Goal: Task Accomplishment & Management: Use online tool/utility

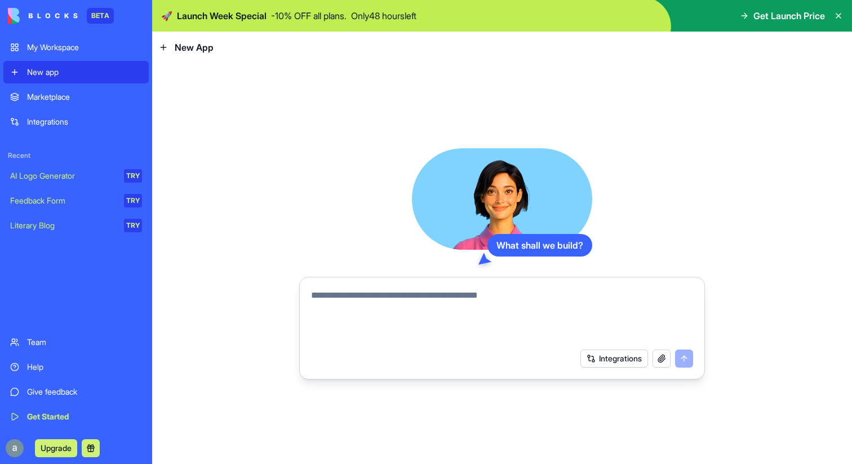
click at [110, 99] on div "Marketplace" at bounding box center [84, 96] width 115 height 11
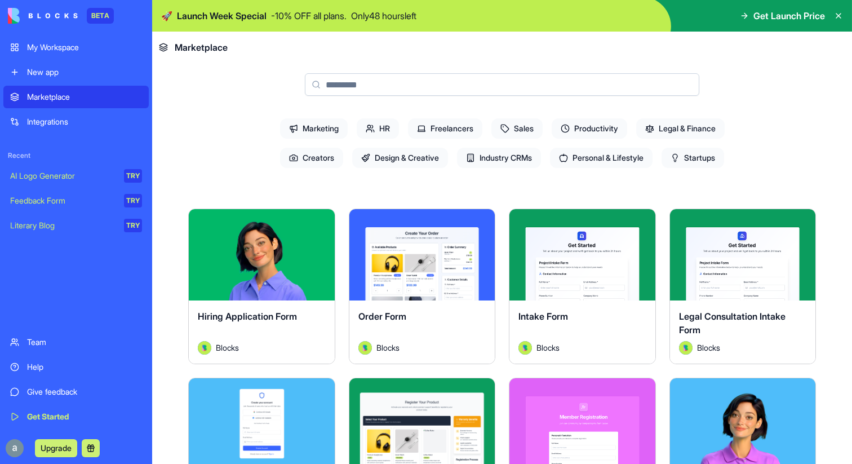
scroll to position [75, 0]
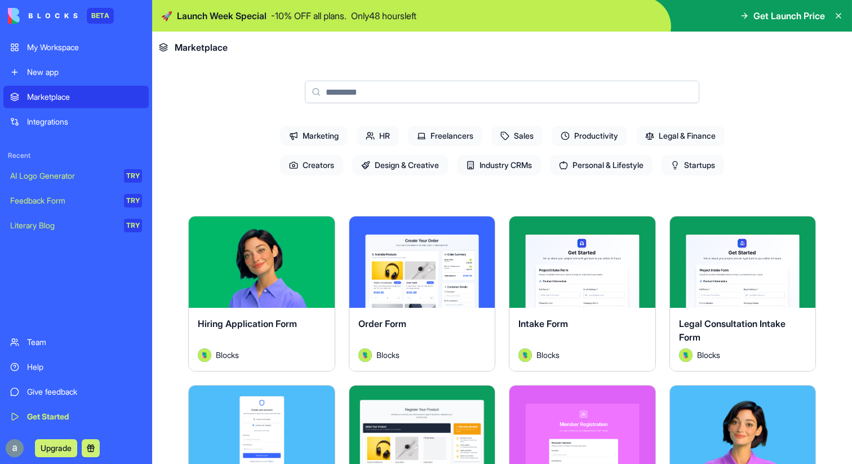
click at [82, 76] on div "New app" at bounding box center [84, 71] width 115 height 11
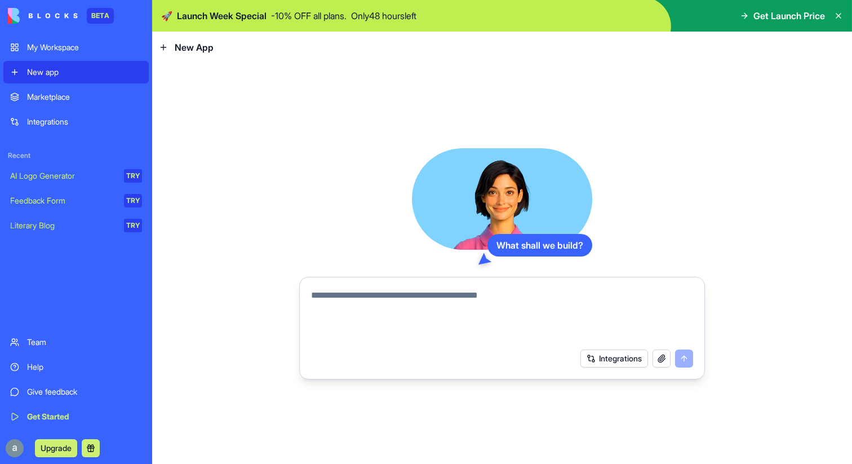
click at [88, 98] on div "Marketplace" at bounding box center [84, 96] width 115 height 11
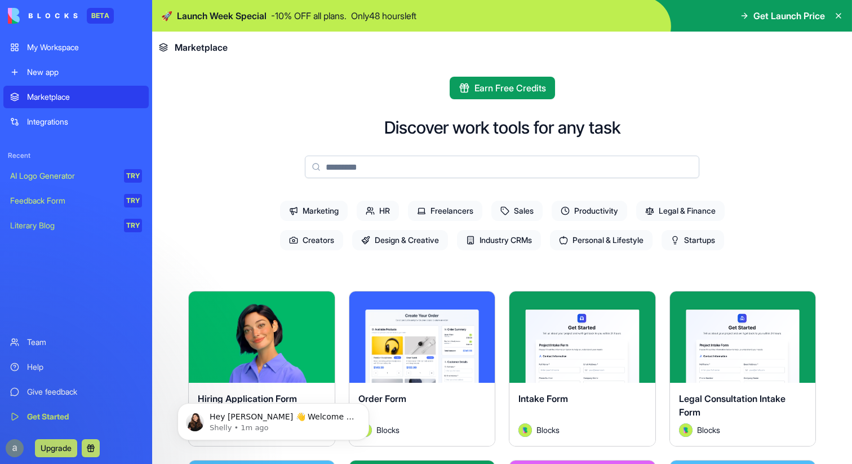
click at [745, 17] on icon at bounding box center [743, 15] width 9 height 9
click at [768, 17] on span "Get Launch Price" at bounding box center [789, 16] width 72 height 14
click at [747, 16] on div "Get Launch Price" at bounding box center [781, 16] width 85 height 14
click at [732, 16] on img at bounding box center [502, 16] width 700 height 32
click at [550, 21] on img at bounding box center [502, 16] width 700 height 32
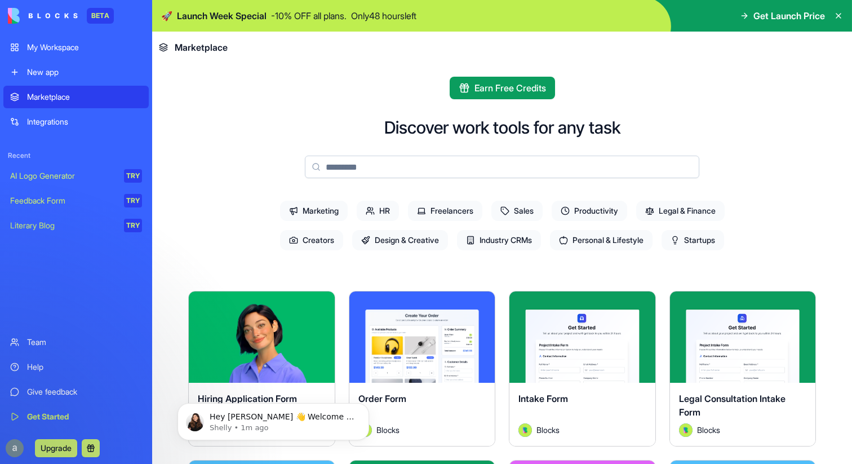
click at [416, 16] on p "Only 48 hours left" at bounding box center [383, 16] width 65 height 14
click at [837, 19] on icon at bounding box center [838, 15] width 9 height 9
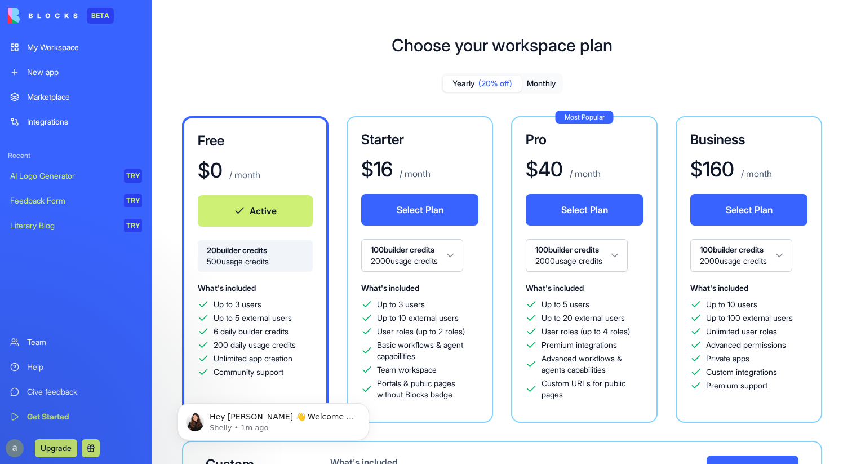
click at [73, 42] on div "My Workspace" at bounding box center [84, 47] width 115 height 11
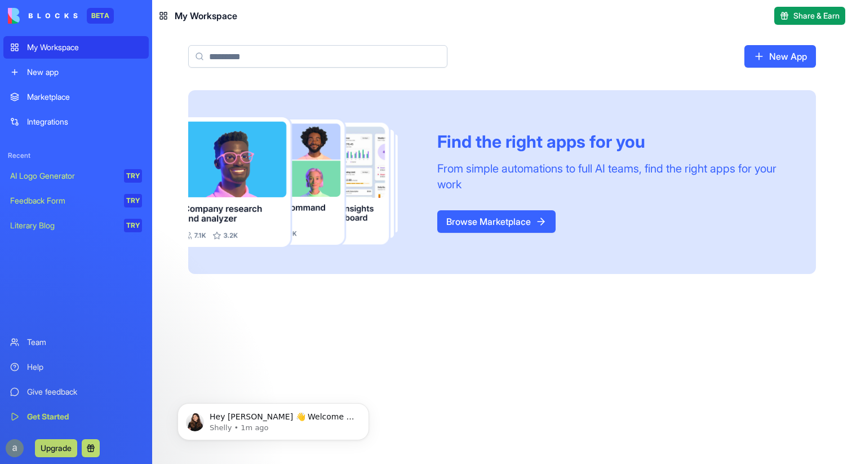
click at [502, 225] on link "Browse Marketplace" at bounding box center [496, 221] width 118 height 23
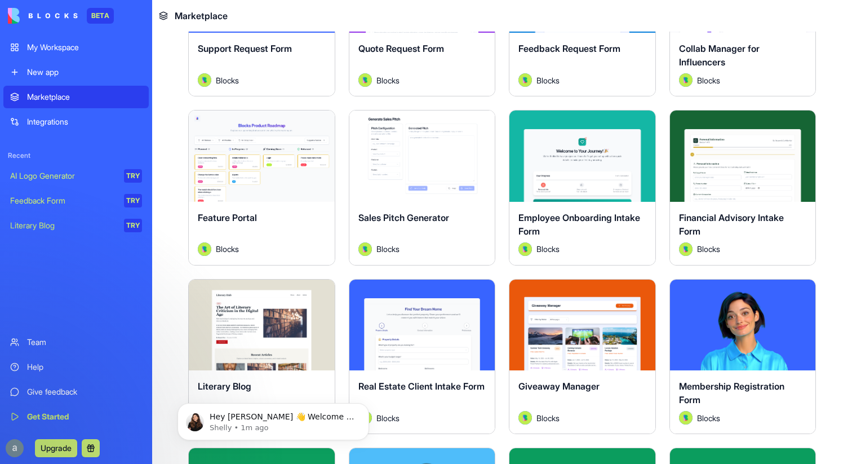
scroll to position [826, 0]
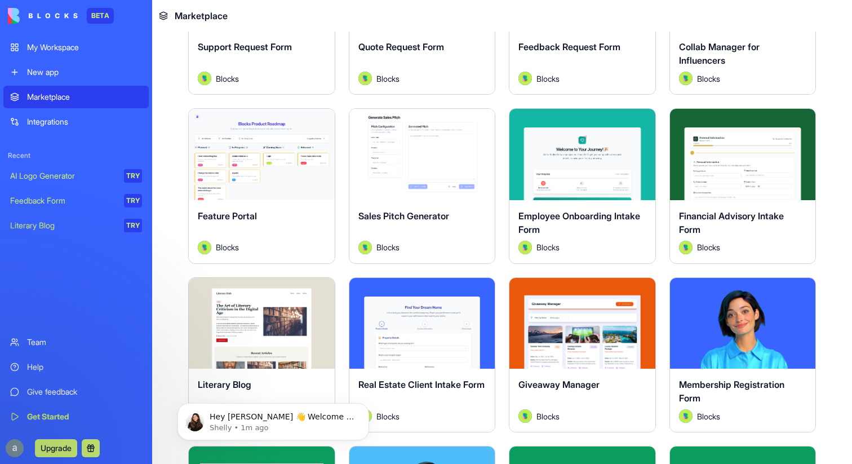
click at [290, 148] on button "Explore" at bounding box center [261, 154] width 84 height 23
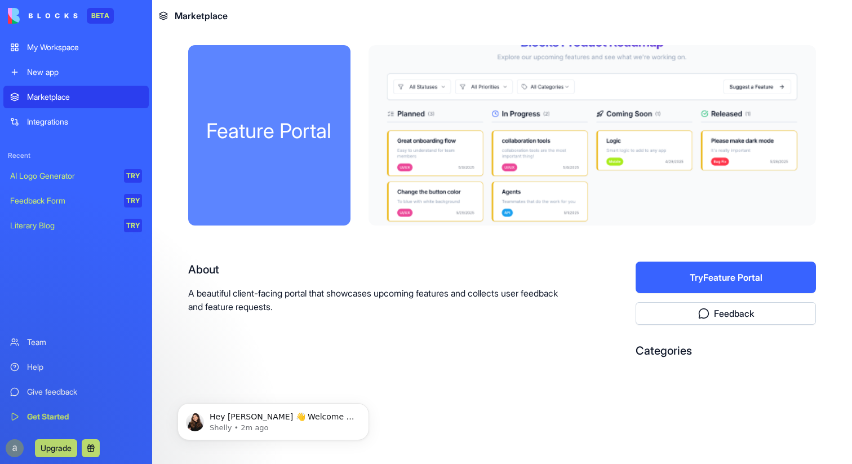
click at [705, 289] on button "Try Feature Portal" at bounding box center [725, 277] width 180 height 32
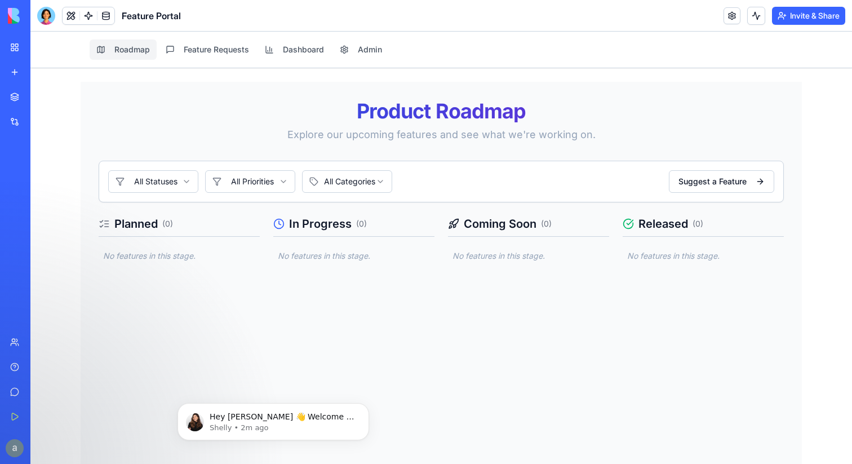
scroll to position [50, 0]
